Goal: Transaction & Acquisition: Purchase product/service

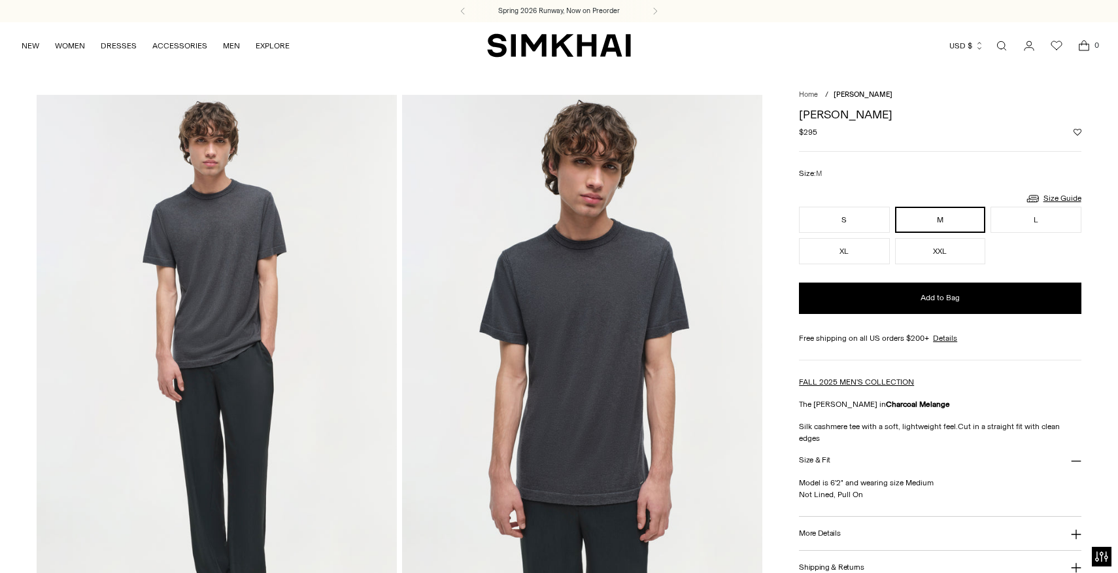
click at [842, 95] on span "[PERSON_NAME]" at bounding box center [862, 94] width 59 height 8
click at [815, 94] on link "Home" at bounding box center [808, 94] width 19 height 8
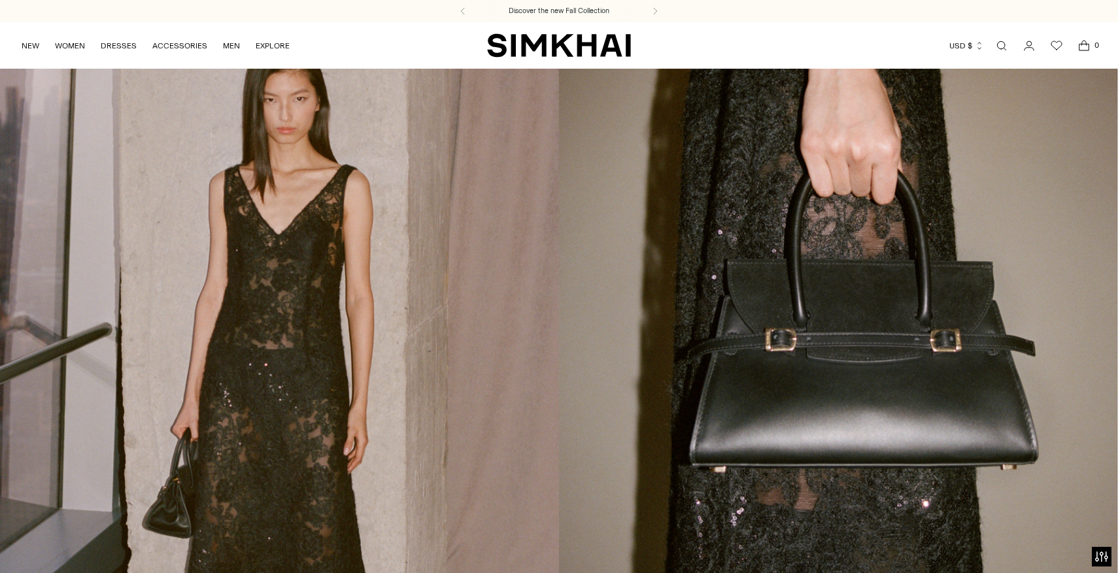
click at [1005, 47] on link "Open search modal" at bounding box center [1001, 46] width 26 height 26
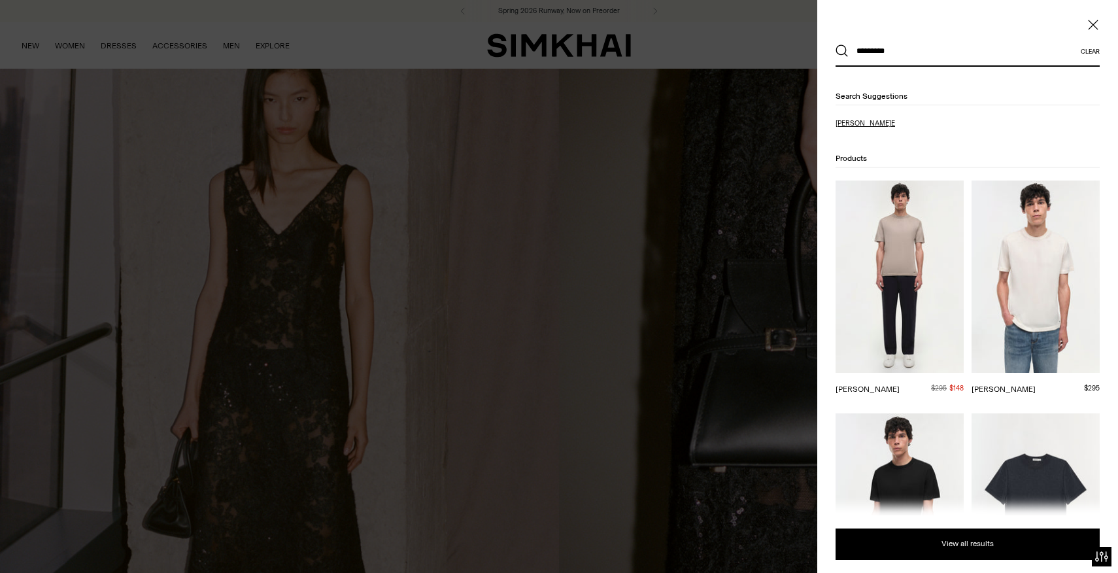
type input "*********"
click at [865, 124] on mark "nathan te" at bounding box center [863, 123] width 56 height 8
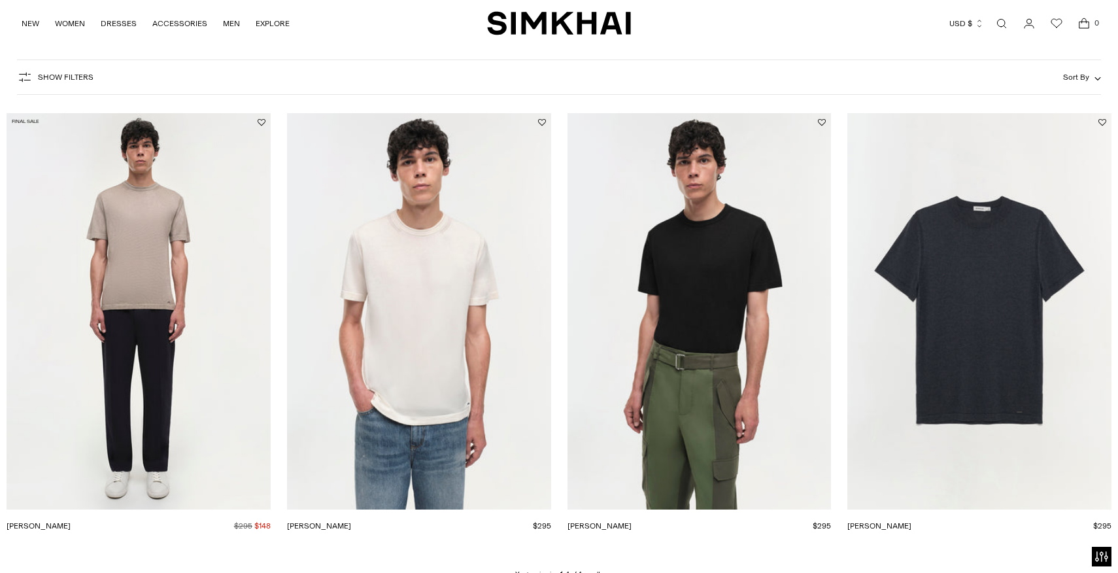
scroll to position [173, 0]
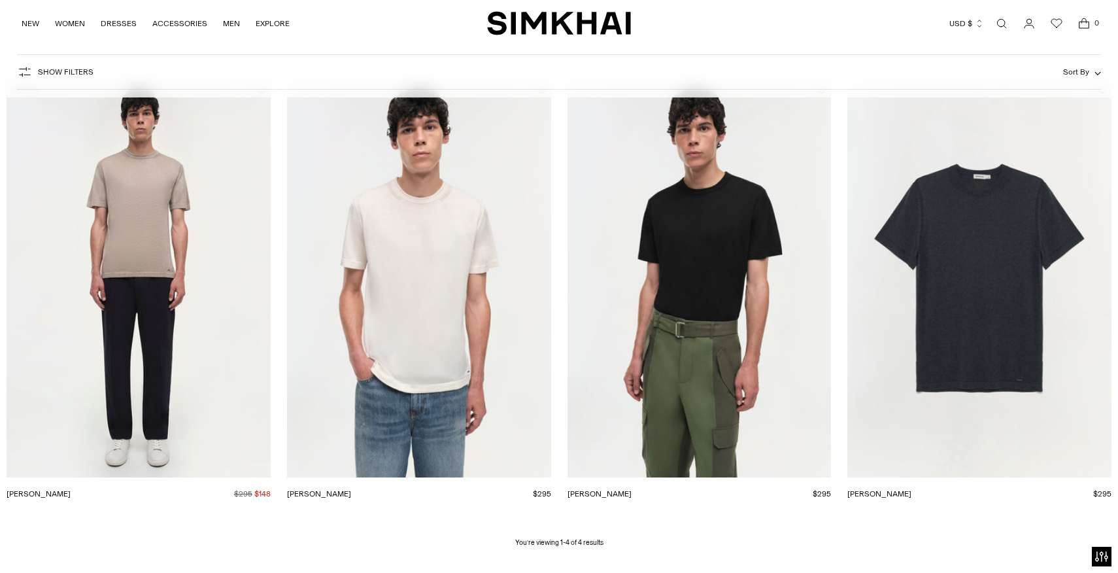
click at [631, 489] on link "[PERSON_NAME]" at bounding box center [599, 493] width 64 height 9
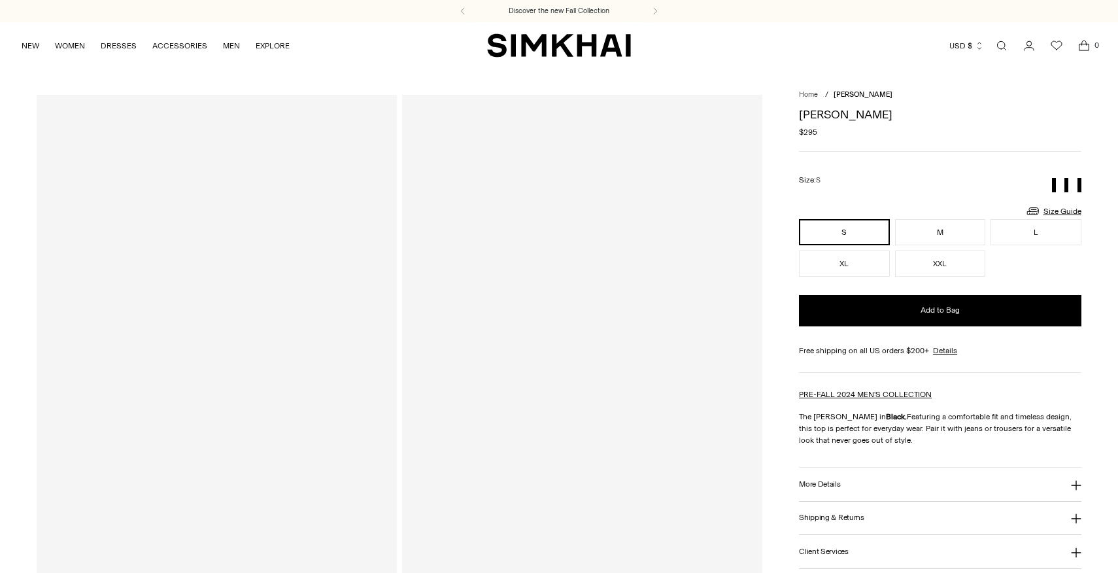
scroll to position [112, 0]
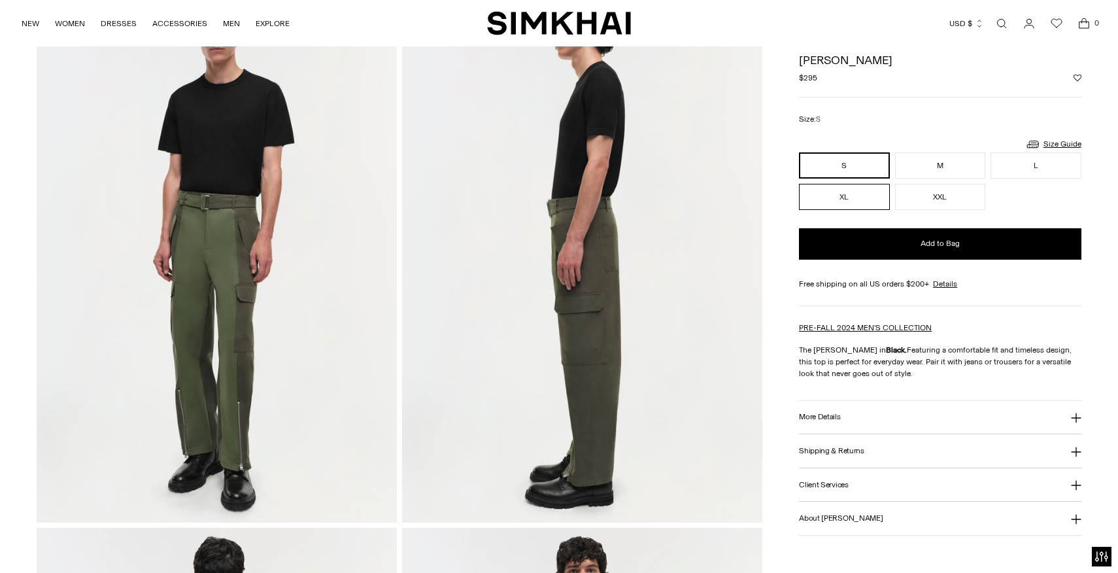
click at [862, 193] on button "XL" at bounding box center [844, 197] width 90 height 26
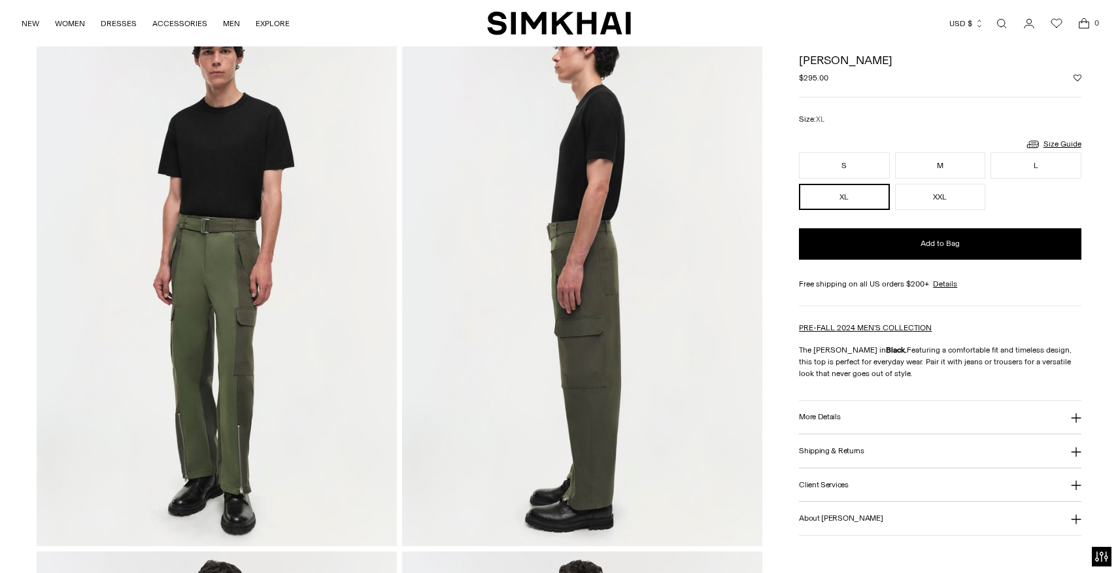
scroll to position [71, 0]
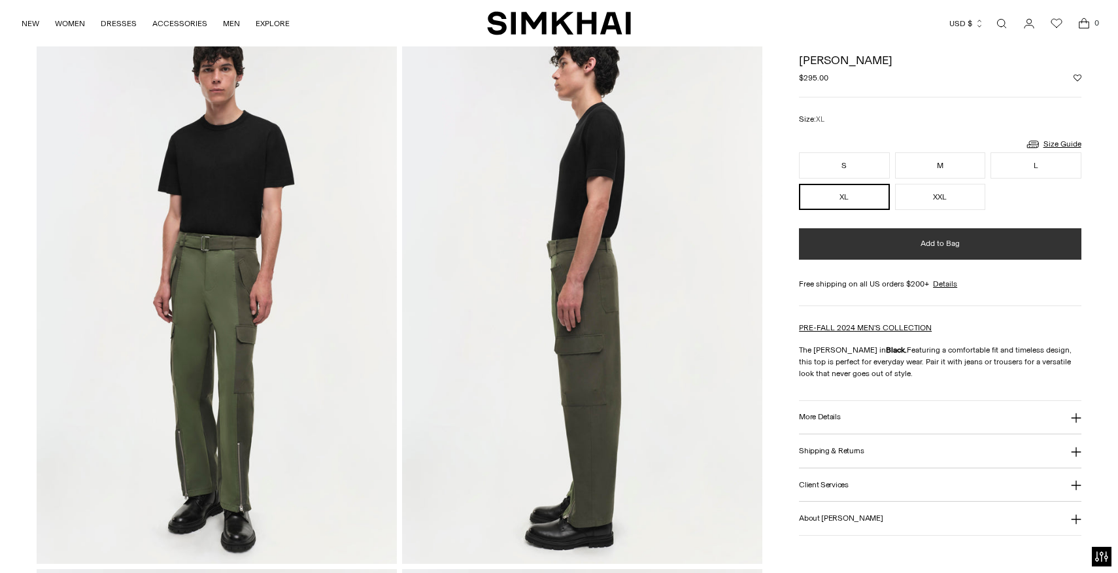
click at [880, 242] on button "Add to Bag" at bounding box center [940, 243] width 282 height 31
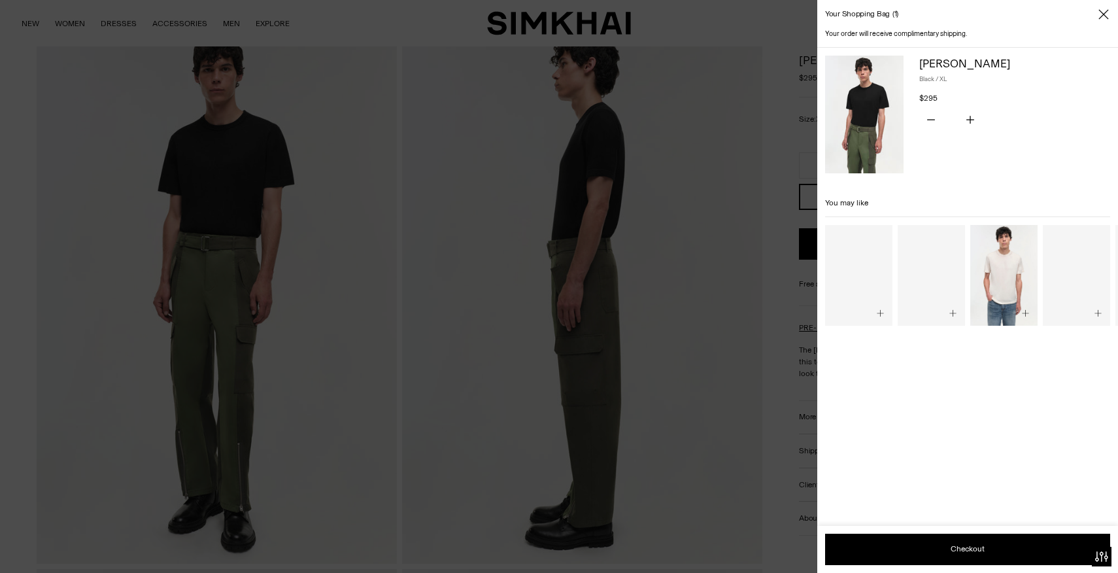
click at [242, 75] on div at bounding box center [559, 286] width 1118 height 573
